Goal: Information Seeking & Learning: Find specific fact

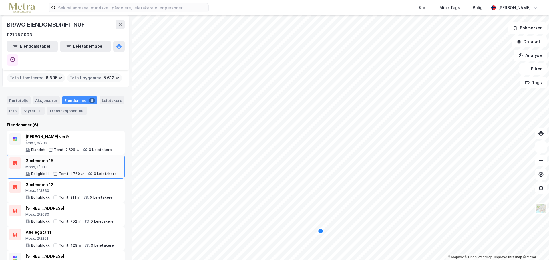
scroll to position [23, 0]
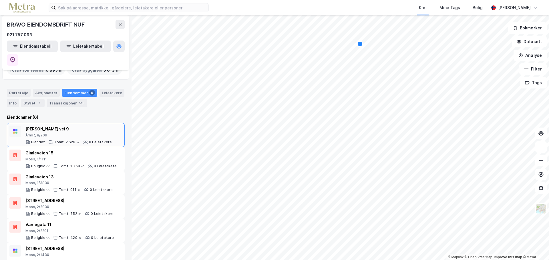
click at [68, 133] on div "Åmot, 8/209" at bounding box center [68, 135] width 86 height 5
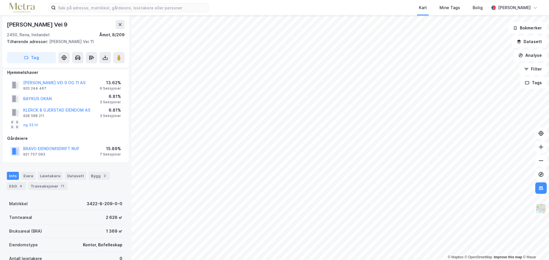
scroll to position [57, 0]
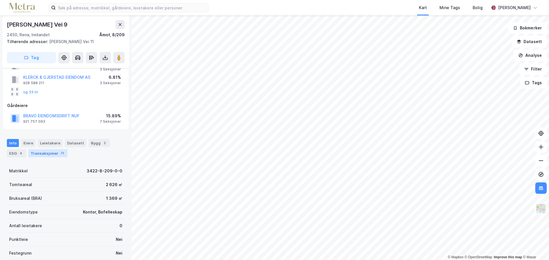
click at [60, 155] on div "71" at bounding box center [62, 154] width 6 height 6
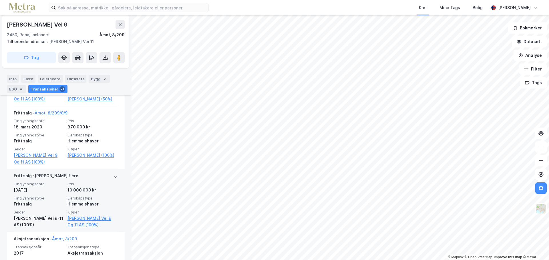
scroll to position [4364, 0]
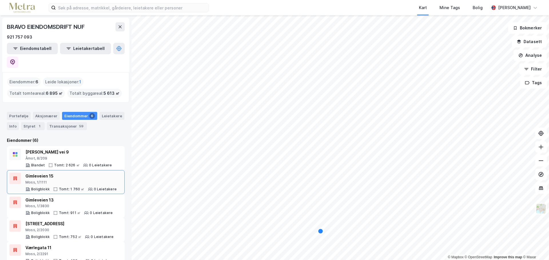
click at [74, 173] on div "Gimleveien 15 Moss, 1/1111" at bounding box center [70, 179] width 91 height 12
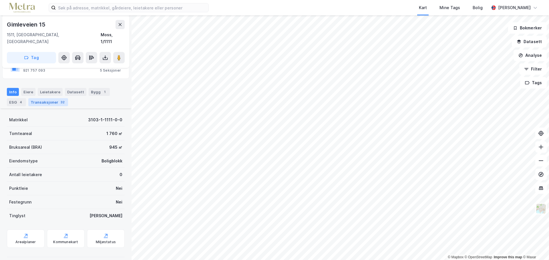
scroll to position [154, 0]
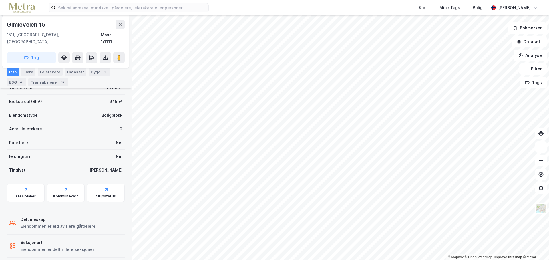
drag, startPoint x: 55, startPoint y: 80, endPoint x: 59, endPoint y: 87, distance: 8.5
click at [55, 80] on div "Transaksjoner 32" at bounding box center [48, 82] width 40 height 8
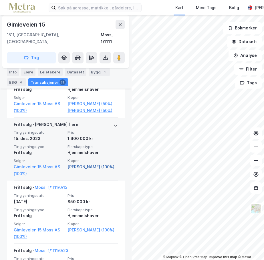
scroll to position [1477, 0]
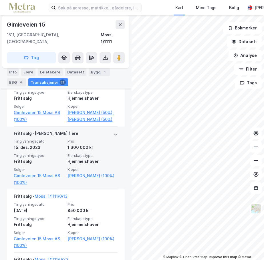
click at [113, 132] on icon at bounding box center [115, 134] width 5 height 5
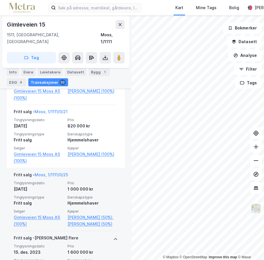
scroll to position [1362, 0]
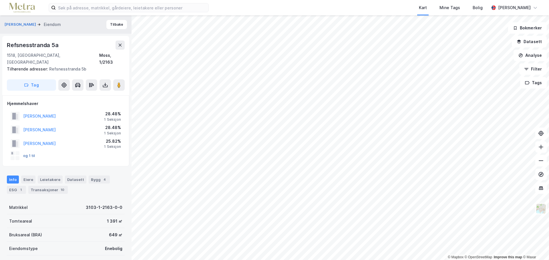
click at [0, 0] on button "og 1 til" at bounding box center [0, 0] width 0 height 0
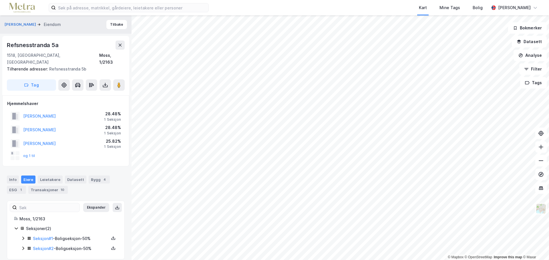
click at [71, 160] on div "Hjemmelshaver ISBERG ROLF EINAR 28.48% 1 Seksjon ISBERG METTE 28.48% 1 Seksjon …" at bounding box center [65, 130] width 127 height 71
click at [118, 26] on button "Tilbake" at bounding box center [116, 24] width 21 height 9
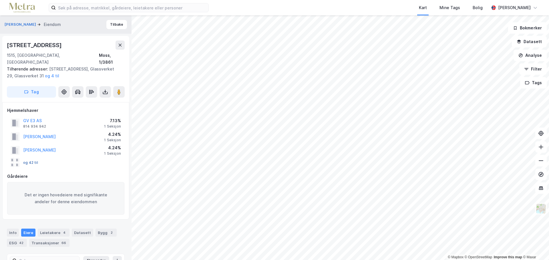
click at [0, 0] on button "og 42 til" at bounding box center [0, 0] width 0 height 0
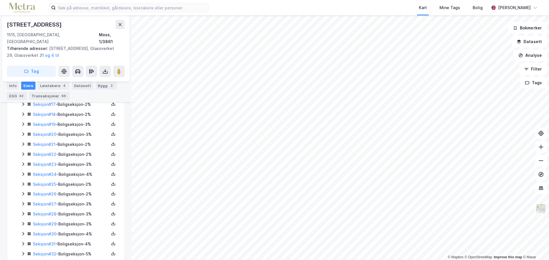
scroll to position [382, 0]
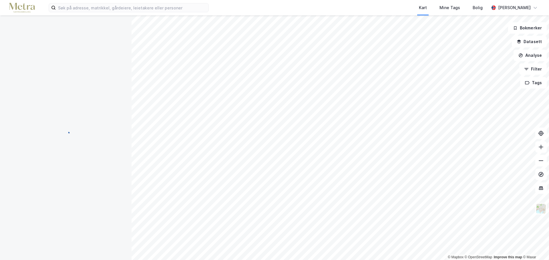
scroll to position [38, 0]
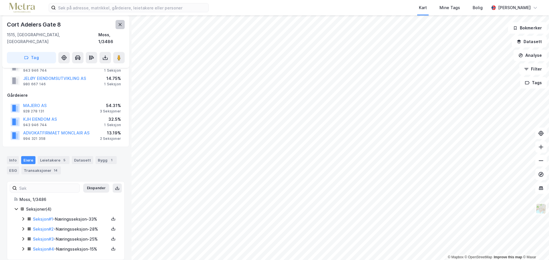
click at [119, 24] on icon at bounding box center [120, 24] width 5 height 5
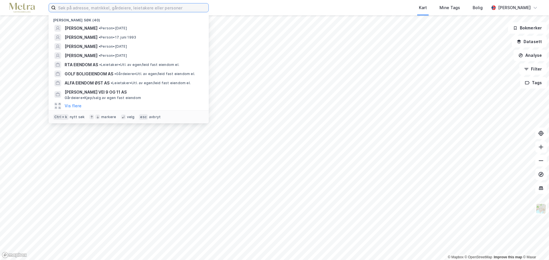
click at [132, 8] on input at bounding box center [132, 7] width 153 height 9
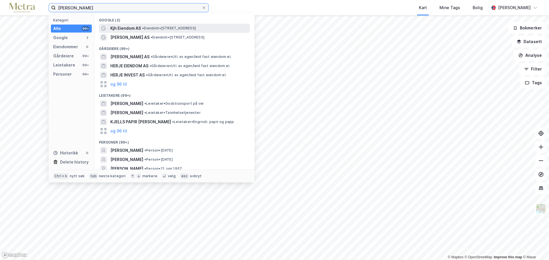
type input "kjell herje"
click at [168, 28] on span "• Eiendom • Cort Adelers gate 8, 1515 Moss" at bounding box center [169, 28] width 54 height 5
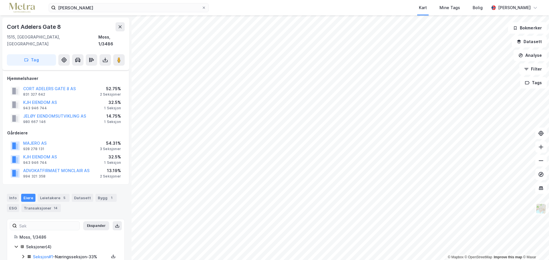
scroll to position [38, 0]
